Goal: Information Seeking & Learning: Learn about a topic

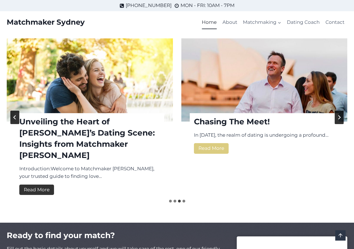
scroll to position [700, 0]
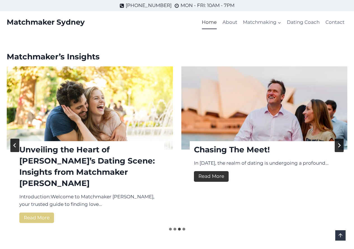
click at [207, 179] on link "Read More Chasing The Meet!" at bounding box center [211, 176] width 35 height 10
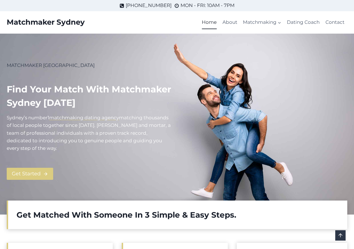
scroll to position [700, 0]
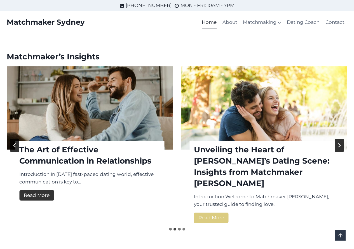
click at [37, 196] on link "Read More The Art of Effective Communication in Relationships" at bounding box center [36, 195] width 35 height 10
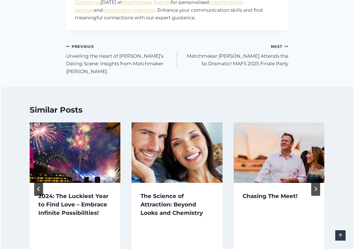
scroll to position [616, 0]
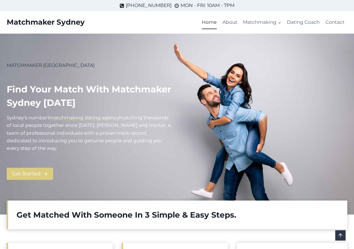
scroll to position [700, 0]
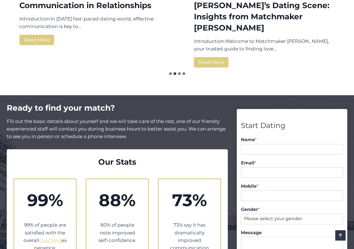
scroll to position [868, 0]
